Goal: Check status: Check status

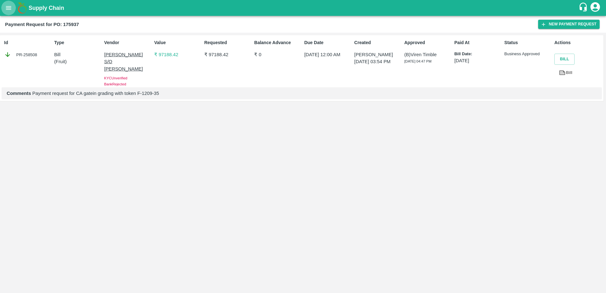
click at [6, 7] on icon "open drawer" at bounding box center [8, 7] width 7 height 7
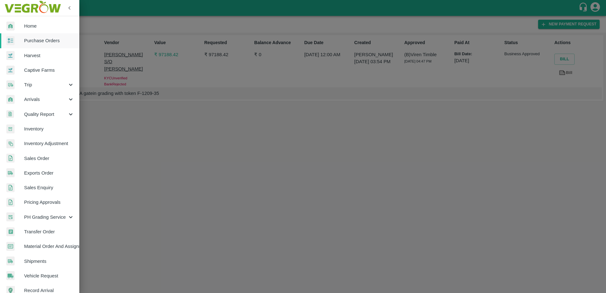
click at [143, 137] on div at bounding box center [303, 146] width 606 height 293
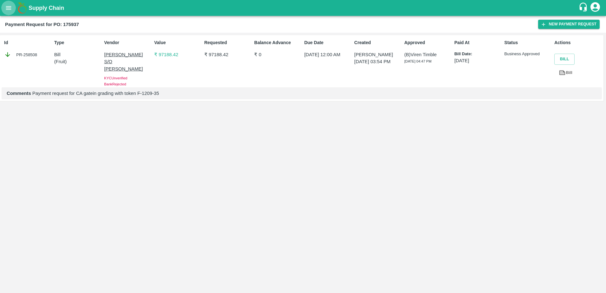
click at [10, 12] on button "open drawer" at bounding box center [8, 8] width 15 height 15
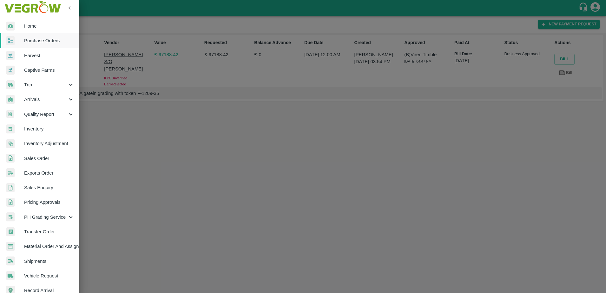
scroll to position [84, 0]
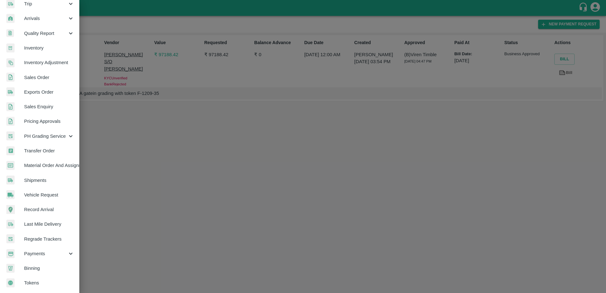
click at [34, 250] on span "Payments" at bounding box center [45, 253] width 43 height 7
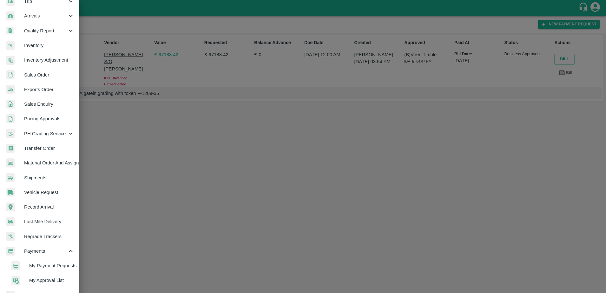
click at [39, 266] on span "My Payment Requests" at bounding box center [51, 265] width 45 height 7
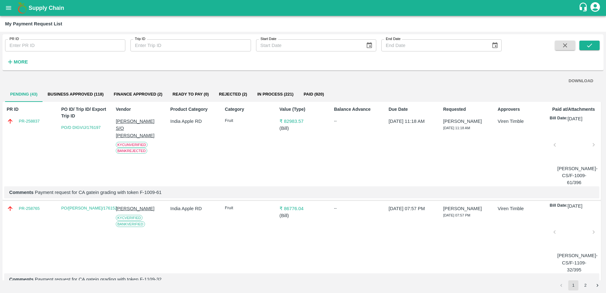
click at [45, 40] on input "PR ID" at bounding box center [65, 45] width 120 height 12
click at [585, 49] on button "submit" at bounding box center [590, 46] width 20 height 10
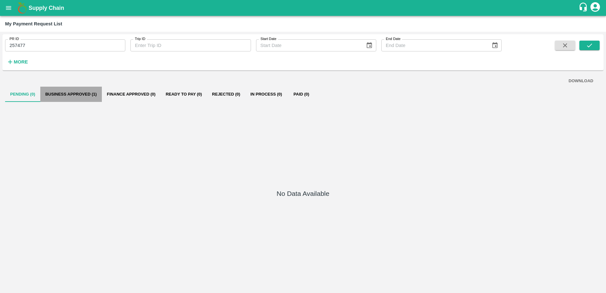
click at [61, 95] on button "Business Approved (1)" at bounding box center [71, 94] width 62 height 15
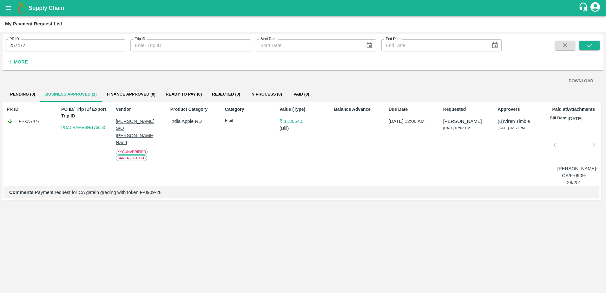
click at [127, 126] on p "[PERSON_NAME] S/O [PERSON_NAME] Nand" at bounding box center [139, 132] width 47 height 28
click at [40, 47] on input "257477" at bounding box center [65, 45] width 120 height 12
type input "2"
click at [589, 45] on icon "submit" at bounding box center [589, 45] width 7 height 7
click at [135, 122] on p "[PERSON_NAME] S/O [PERSON_NAME]" at bounding box center [139, 128] width 47 height 21
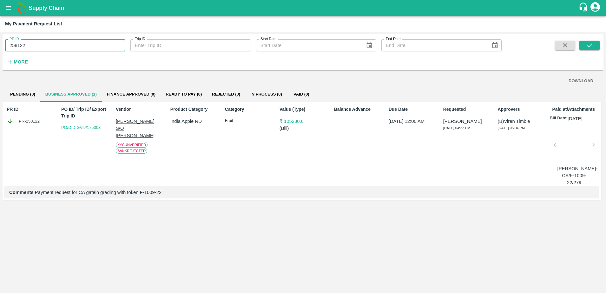
click at [54, 44] on input "258122" at bounding box center [65, 45] width 120 height 12
type input "2"
click at [588, 47] on icon "submit" at bounding box center [589, 45] width 7 height 7
click at [128, 123] on p "[PERSON_NAME] S/O [PERSON_NAME]" at bounding box center [139, 128] width 47 height 21
click at [45, 42] on input "258195" at bounding box center [65, 45] width 120 height 12
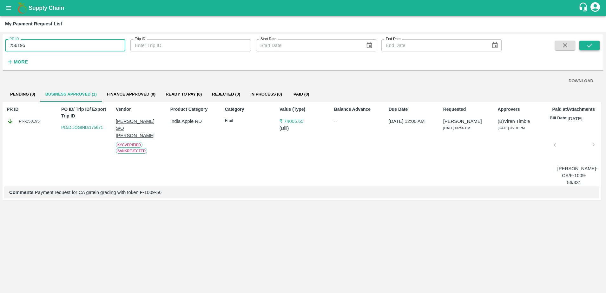
type input "256195"
click at [591, 44] on icon "submit" at bounding box center [589, 45] width 7 height 7
click at [129, 120] on p "[PERSON_NAME]" at bounding box center [139, 121] width 47 height 7
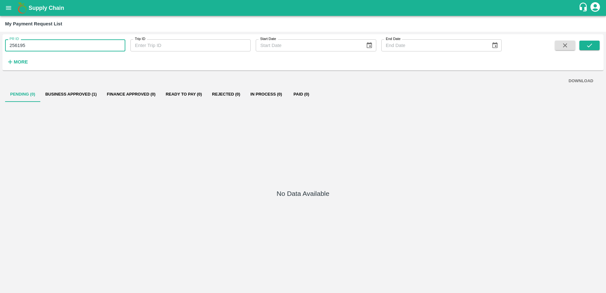
click at [43, 43] on input "256195" at bounding box center [65, 45] width 120 height 12
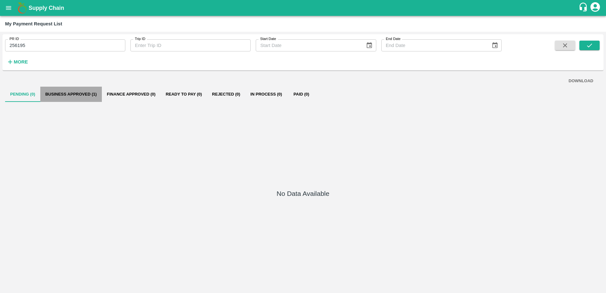
click at [70, 95] on button "Business Approved (1)" at bounding box center [71, 94] width 62 height 15
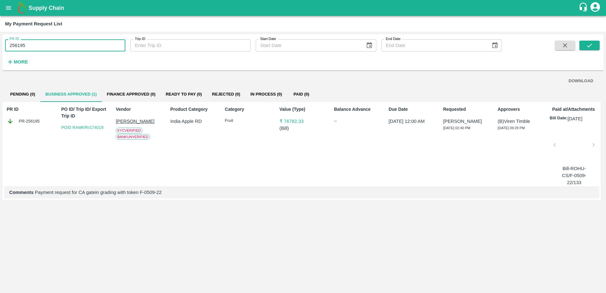
click at [29, 43] on input "256195" at bounding box center [65, 45] width 120 height 12
type input "258195"
click at [591, 44] on icon "submit" at bounding box center [589, 45] width 7 height 7
click at [132, 124] on p "[PERSON_NAME] S/O [PERSON_NAME]" at bounding box center [139, 128] width 47 height 21
